Goal: Navigation & Orientation: Go to known website

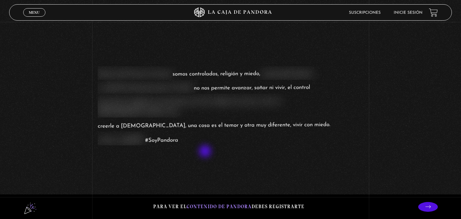
scroll to position [640, 0]
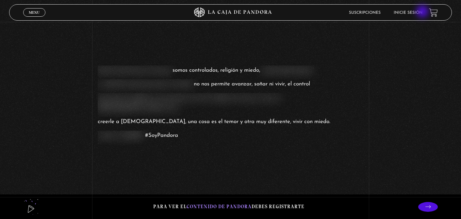
click at [420, 12] on link "Inicie sesión" at bounding box center [408, 13] width 29 height 4
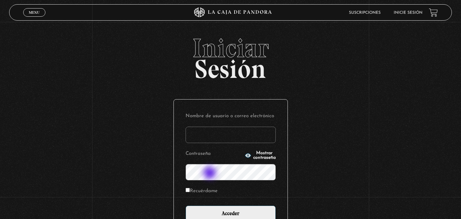
scroll to position [0, 0]
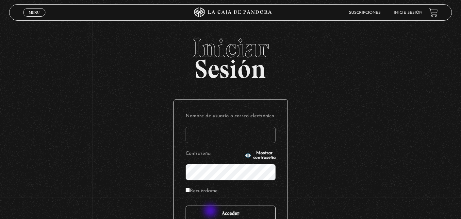
type input "[EMAIL_ADDRESS][DOMAIN_NAME]"
click at [211, 211] on input "Acceder" at bounding box center [231, 213] width 90 height 16
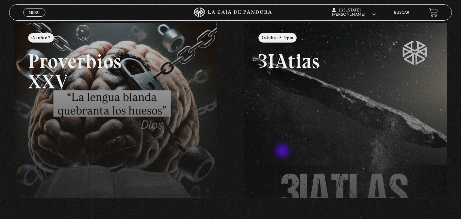
scroll to position [61, 0]
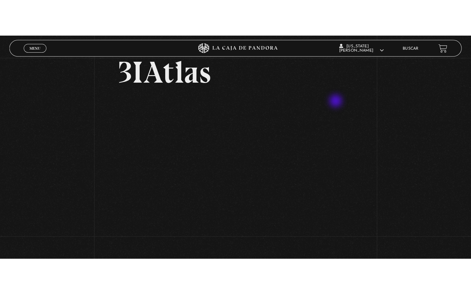
scroll to position [49, 0]
